Goal: Task Accomplishment & Management: Complete application form

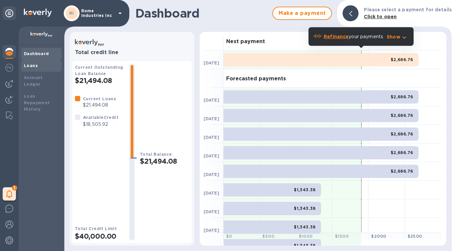
click at [30, 65] on b "Loans" at bounding box center [31, 65] width 14 height 5
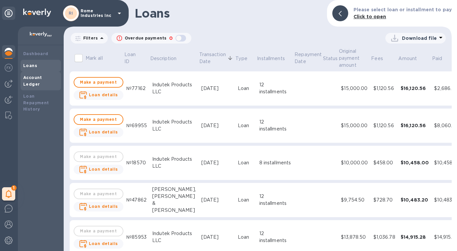
click at [39, 80] on b "Account Ledger" at bounding box center [32, 81] width 19 height 12
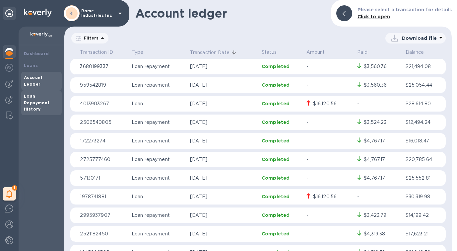
click at [38, 101] on b "Loan Repayment History" at bounding box center [37, 102] width 26 height 18
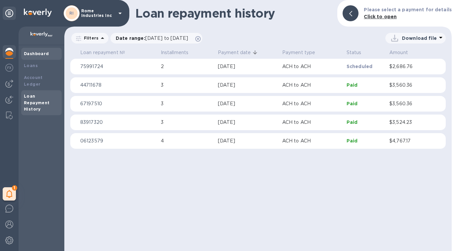
click at [38, 55] on b "Dashboard" at bounding box center [36, 53] width 25 height 5
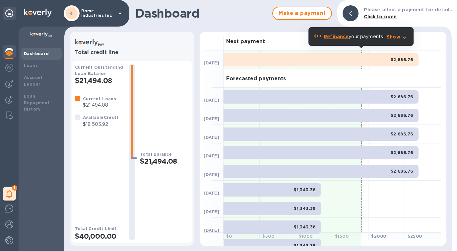
click at [9, 129] on div "1 My tasks" at bounding box center [9, 139] width 19 height 224
click at [14, 161] on div "1 My tasks" at bounding box center [9, 139] width 19 height 224
click at [11, 117] on img at bounding box center [9, 115] width 7 height 8
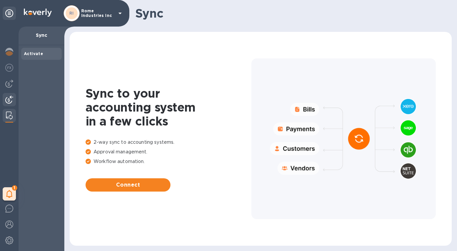
click at [9, 101] on img at bounding box center [9, 99] width 8 height 8
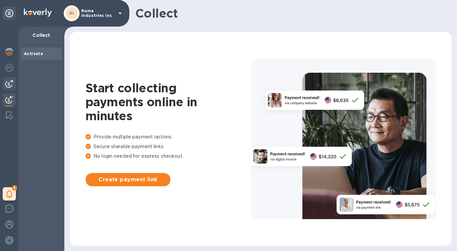
click at [14, 85] on div at bounding box center [9, 83] width 13 height 13
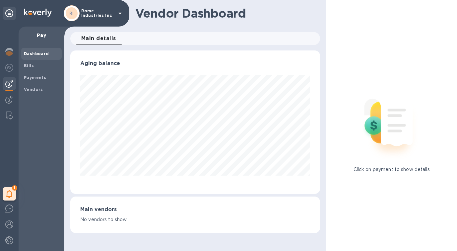
scroll to position [143, 250]
click at [11, 71] on img at bounding box center [9, 68] width 8 height 8
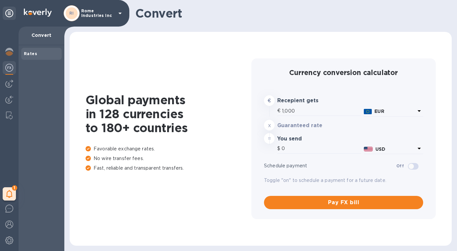
type input "1,178.68"
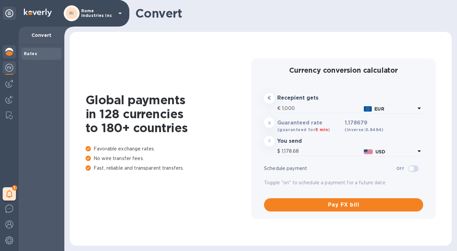
click at [11, 52] on img at bounding box center [9, 52] width 8 height 8
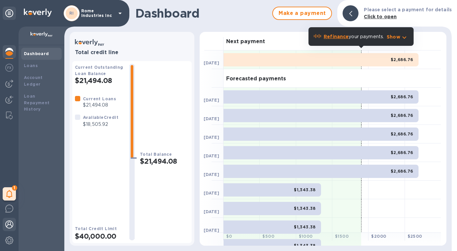
drag, startPoint x: 10, startPoint y: 226, endPoint x: 10, endPoint y: 221, distance: 4.3
click at [10, 226] on img at bounding box center [9, 224] width 8 height 8
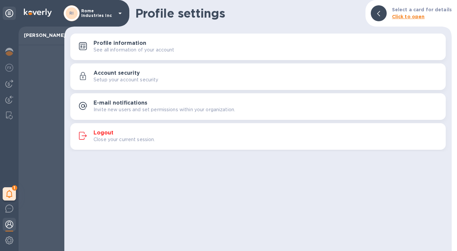
click at [89, 15] on p "Rome Industries Inc" at bounding box center [97, 13] width 33 height 9
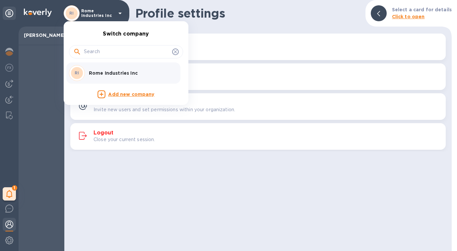
click at [118, 73] on p "Rome Industries Inc" at bounding box center [131, 73] width 84 height 7
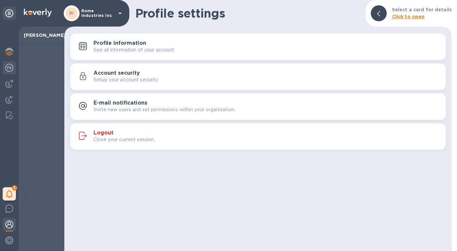
drag, startPoint x: 9, startPoint y: 67, endPoint x: 14, endPoint y: 67, distance: 4.3
click at [10, 67] on img at bounding box center [9, 68] width 8 height 8
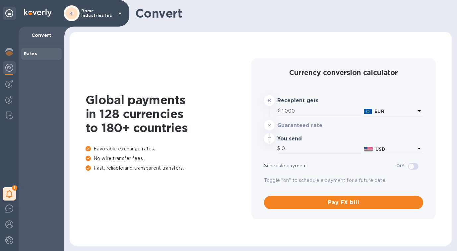
type input "1,178.68"
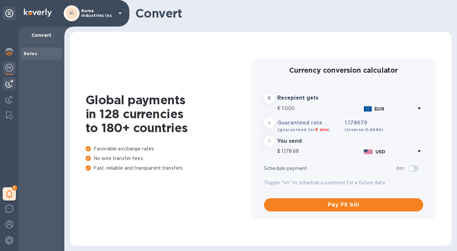
click at [10, 85] on img at bounding box center [9, 84] width 8 height 8
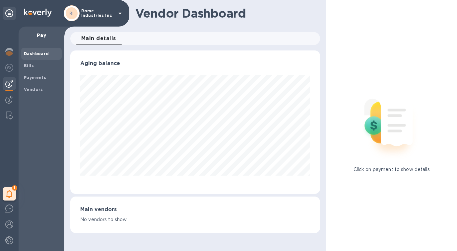
scroll to position [143, 250]
click at [33, 89] on b "Vendors" at bounding box center [33, 89] width 19 height 5
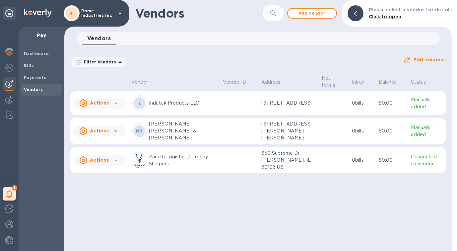
click at [102, 105] on u "Actions" at bounding box center [99, 102] width 19 height 5
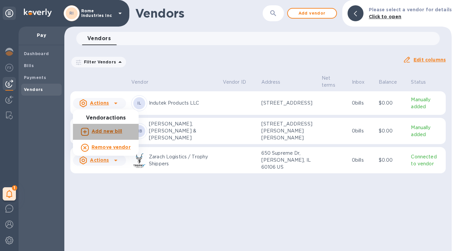
click at [110, 130] on b "Add new bill" at bounding box center [106, 130] width 31 height 5
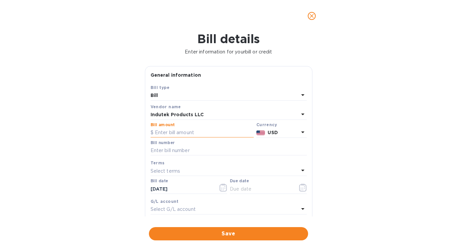
click at [176, 131] on input "text" at bounding box center [201, 133] width 103 height 10
type input "10,000"
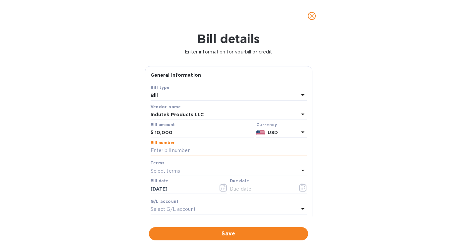
click at [167, 148] on input "text" at bounding box center [228, 150] width 156 height 10
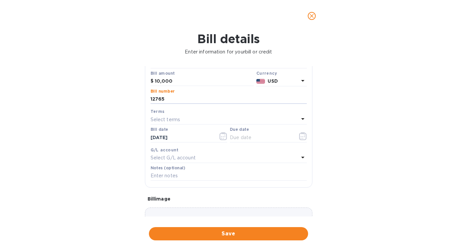
scroll to position [52, 0]
type input "12765"
click at [169, 118] on p "Select terms" at bounding box center [165, 118] width 30 height 7
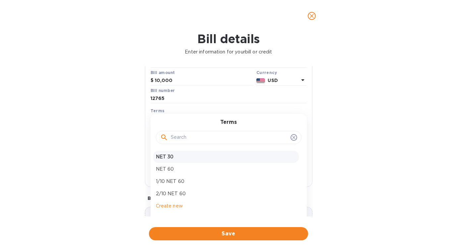
click at [172, 157] on p "NET 30" at bounding box center [226, 156] width 140 height 7
type input "10/05/2025"
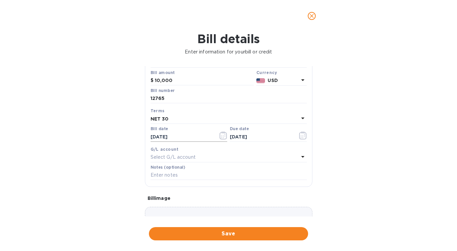
click at [188, 136] on input "09/05/2025" at bounding box center [181, 137] width 63 height 10
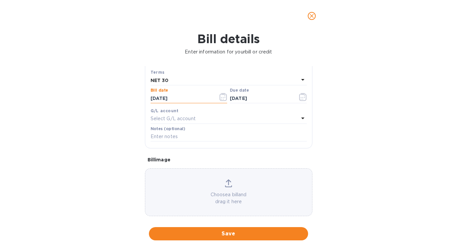
scroll to position [98, 0]
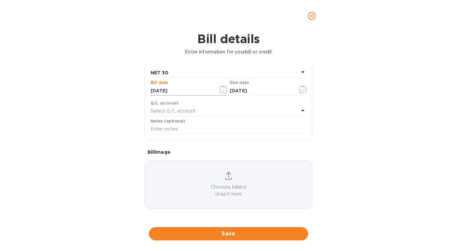
click at [331, 139] on div "Bill details Enter information for your bill or credit General information Save…" at bounding box center [228, 141] width 457 height 219
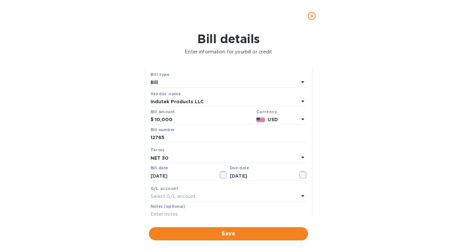
scroll to position [0, 0]
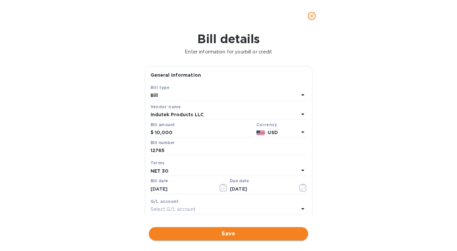
click at [236, 233] on span "Save" at bounding box center [228, 233] width 148 height 8
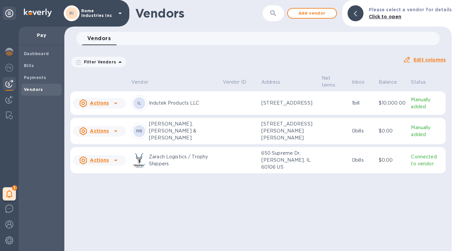
click at [107, 105] on u "Actions" at bounding box center [99, 102] width 19 height 5
click at [183, 105] on div at bounding box center [228, 125] width 457 height 251
click at [28, 67] on b "Bills" at bounding box center [29, 65] width 10 height 5
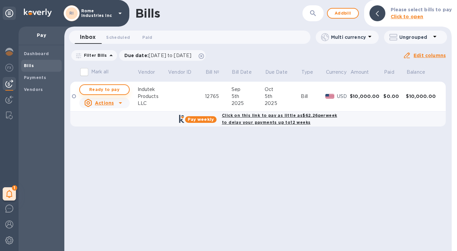
click at [103, 89] on span "Ready to pay" at bounding box center [104, 89] width 38 height 8
checkbox input "true"
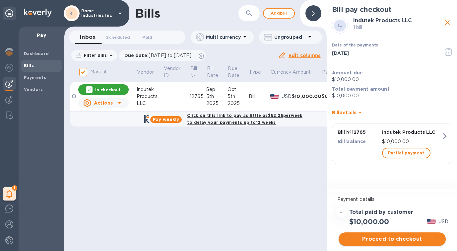
click at [395, 238] on span "Proceed to checkout" at bounding box center [392, 239] width 96 height 8
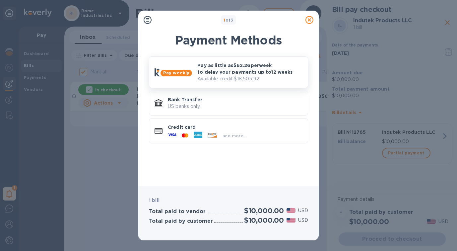
click at [229, 69] on p "Pay as little as $62.26 per week to delay your payments up to 12 weeks" at bounding box center [249, 68] width 105 height 13
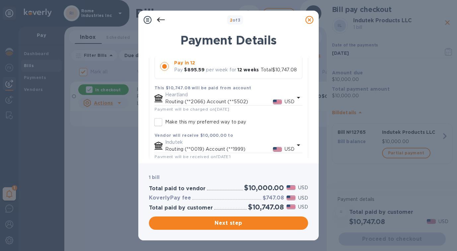
scroll to position [140, 0]
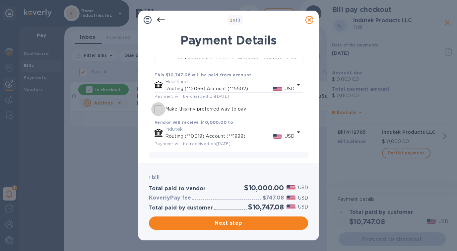
click at [158, 102] on input "Make this my preferred way to pay" at bounding box center [158, 109] width 14 height 14
click at [160, 102] on input "Make this my preferred way to pay" at bounding box center [158, 109] width 14 height 14
checkbox input "true"
click at [289, 157] on p "Show" at bounding box center [291, 161] width 22 height 8
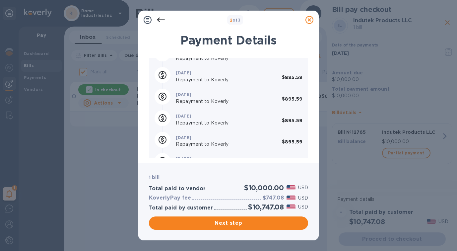
scroll to position [438, 0]
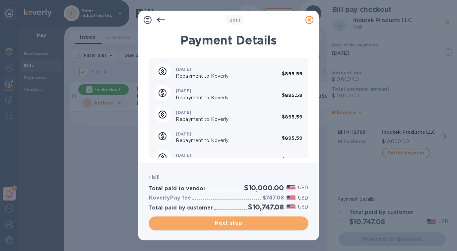
click at [236, 222] on span "Next step" at bounding box center [228, 223] width 148 height 8
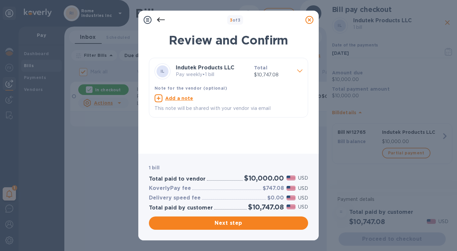
click at [299, 72] on icon at bounding box center [299, 70] width 5 height 3
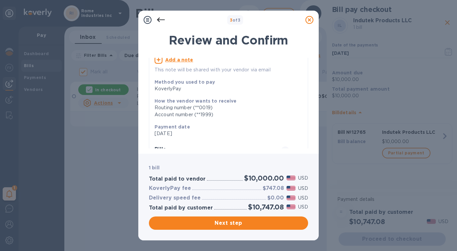
scroll to position [96, 0]
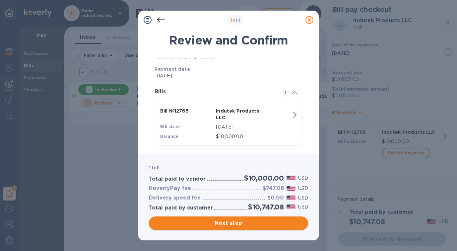
click at [224, 224] on span "Next step" at bounding box center [228, 223] width 148 height 8
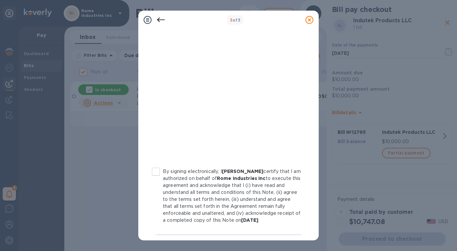
scroll to position [120, 0]
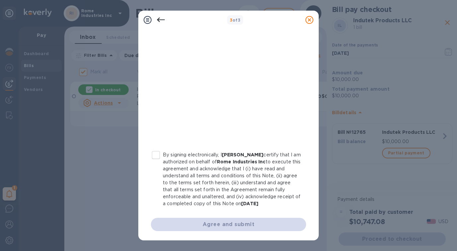
click at [155, 153] on input "By signing electronically, I Michael O'Russa certify that I am authorized on be…" at bounding box center [156, 155] width 14 height 14
checkbox input "true"
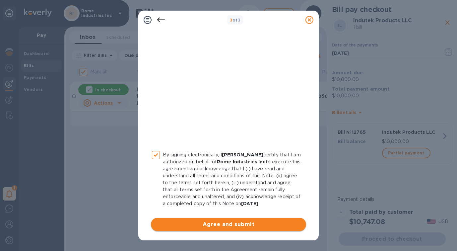
click at [236, 225] on span "Agree and submit" at bounding box center [228, 224] width 144 height 8
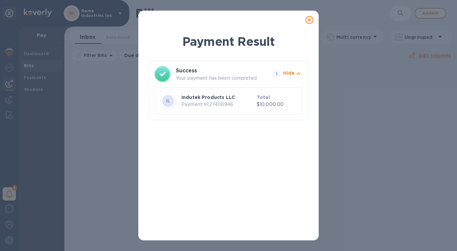
click at [310, 20] on icon at bounding box center [309, 20] width 8 height 8
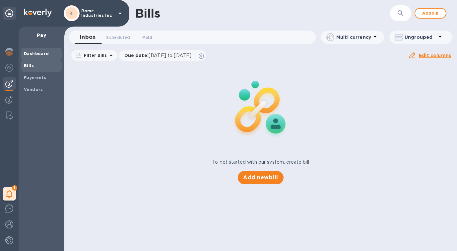
click at [31, 52] on b "Dashboard" at bounding box center [36, 53] width 25 height 5
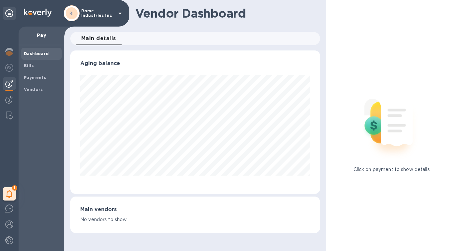
scroll to position [143, 250]
